Goal: Transaction & Acquisition: Purchase product/service

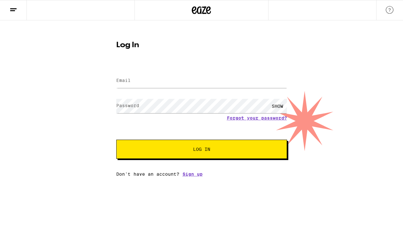
type input "[EMAIL_ADDRESS][DOMAIN_NAME]"
click at [212, 145] on button "Log In" at bounding box center [201, 148] width 171 height 19
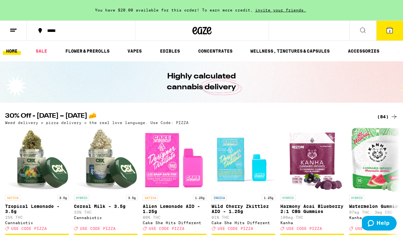
click at [369, 29] on button at bounding box center [362, 31] width 27 height 20
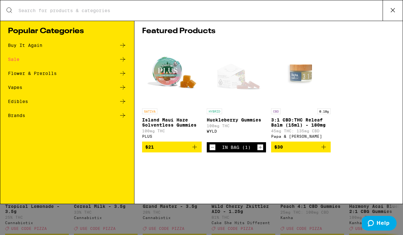
click at [106, 10] on input "Search for Products" at bounding box center [200, 11] width 364 height 6
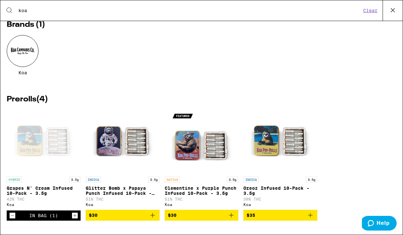
scroll to position [27, 0]
type input "koa"
click at [389, 11] on icon at bounding box center [393, 10] width 10 height 10
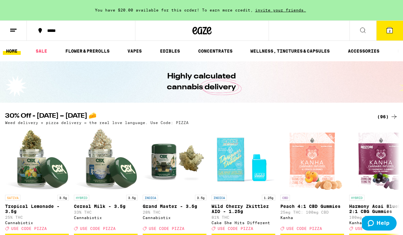
click at [384, 29] on button "2" at bounding box center [389, 31] width 27 height 20
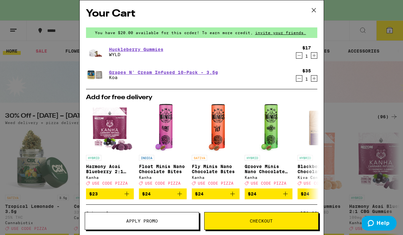
click at [309, 7] on icon at bounding box center [314, 10] width 10 height 10
